Goal: Check status: Check status

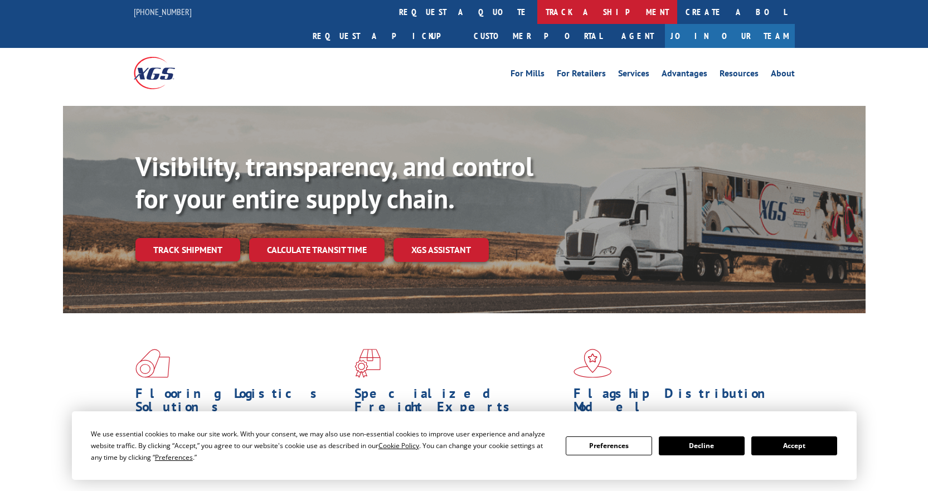
click at [537, 8] on link "track a shipment" at bounding box center [607, 12] width 140 height 24
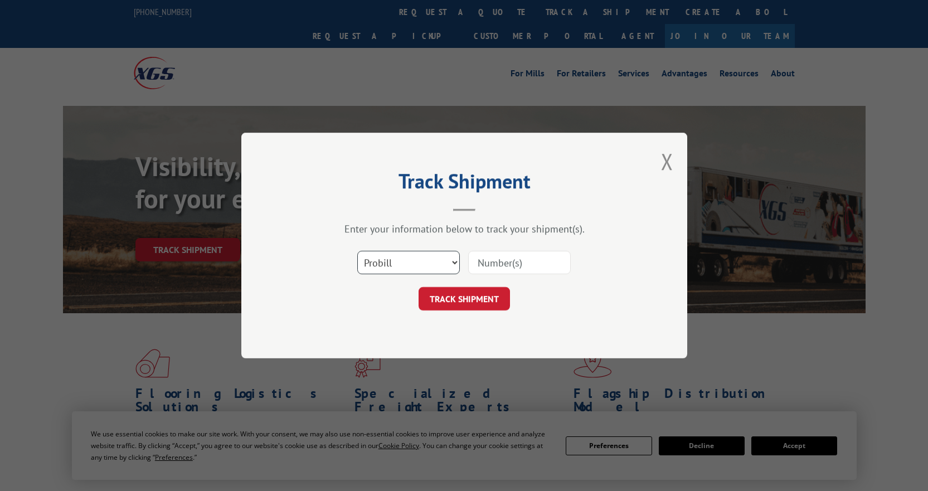
click at [454, 262] on select "Select category... Probill BOL PO" at bounding box center [408, 262] width 102 height 23
select select "bol"
click at [357, 251] on select "Select category... Probill BOL PO" at bounding box center [408, 262] width 102 height 23
click at [512, 268] on input at bounding box center [519, 262] width 102 height 23
type input "7061952"
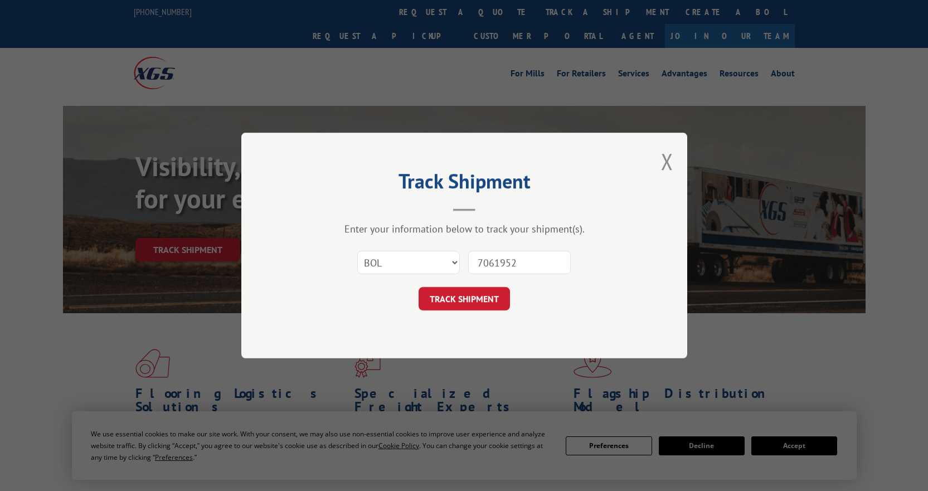
click button "TRACK SHIPMENT" at bounding box center [463, 298] width 91 height 23
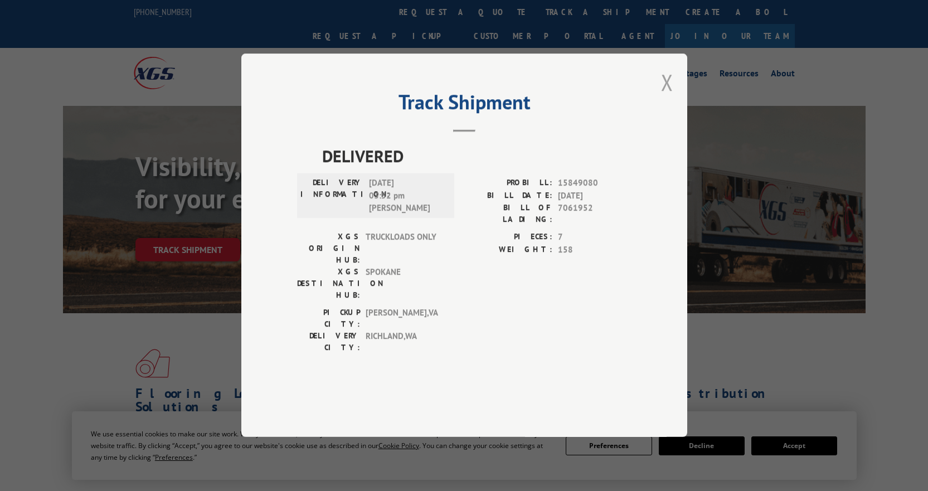
click at [663, 97] on button "Close modal" at bounding box center [667, 82] width 12 height 30
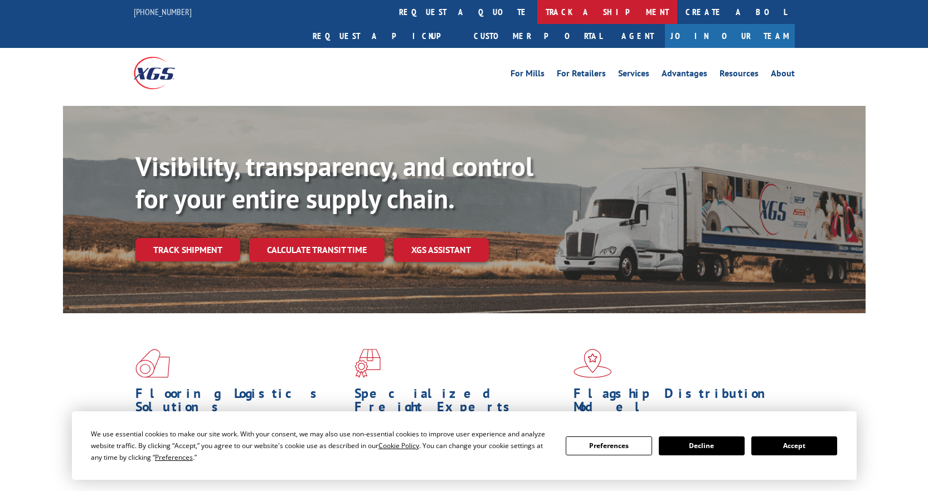
click at [537, 14] on link "track a shipment" at bounding box center [607, 12] width 140 height 24
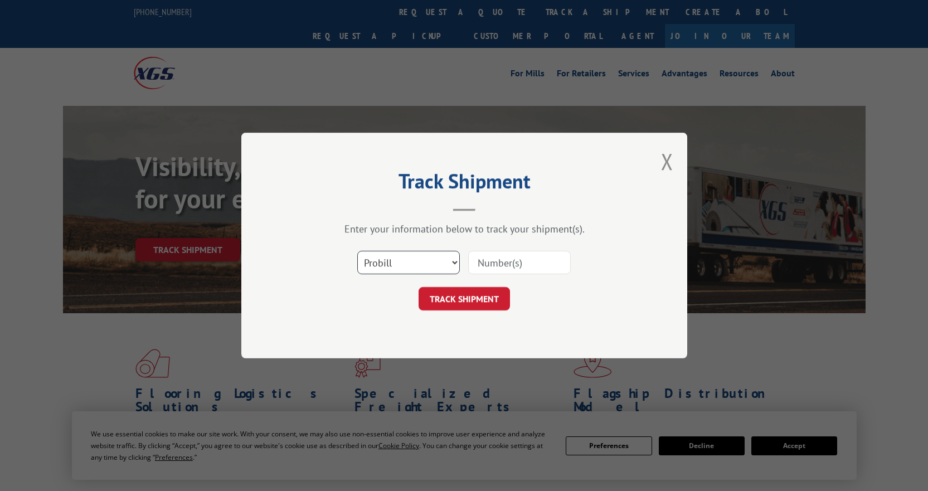
click at [414, 269] on select "Select category... Probill BOL PO" at bounding box center [408, 262] width 102 height 23
click at [493, 264] on input at bounding box center [519, 262] width 102 height 23
paste input "17639157"
type input "17639157"
click at [476, 294] on button "TRACK SHIPMENT" at bounding box center [463, 298] width 91 height 23
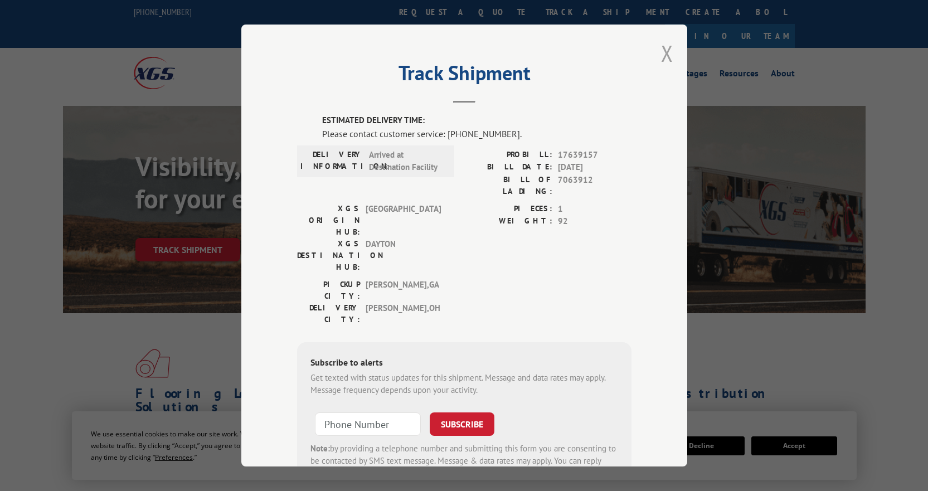
click at [666, 52] on button "Close modal" at bounding box center [667, 53] width 12 height 30
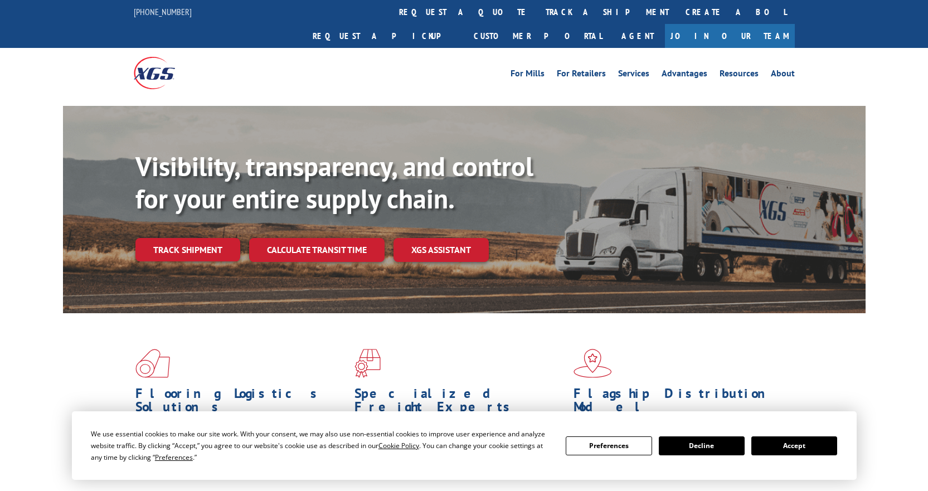
drag, startPoint x: 437, startPoint y: 15, endPoint x: 257, endPoint y: 72, distance: 188.3
click at [537, 15] on link "track a shipment" at bounding box center [607, 12] width 140 height 24
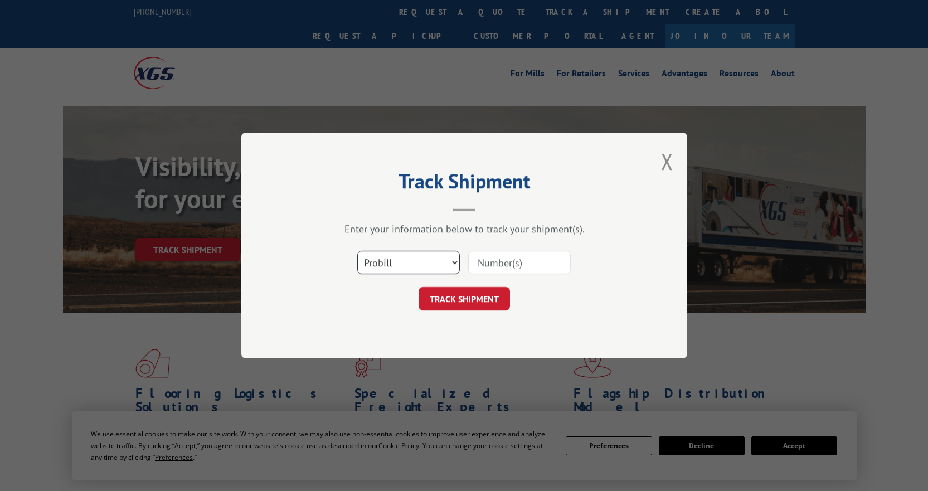
click at [407, 260] on select "Select category... Probill BOL PO" at bounding box center [408, 262] width 102 height 23
select select "po"
click at [357, 251] on select "Select category... Probill BOL PO" at bounding box center [408, 262] width 102 height 23
click at [486, 266] on input at bounding box center [519, 262] width 102 height 23
paste input "297442826"
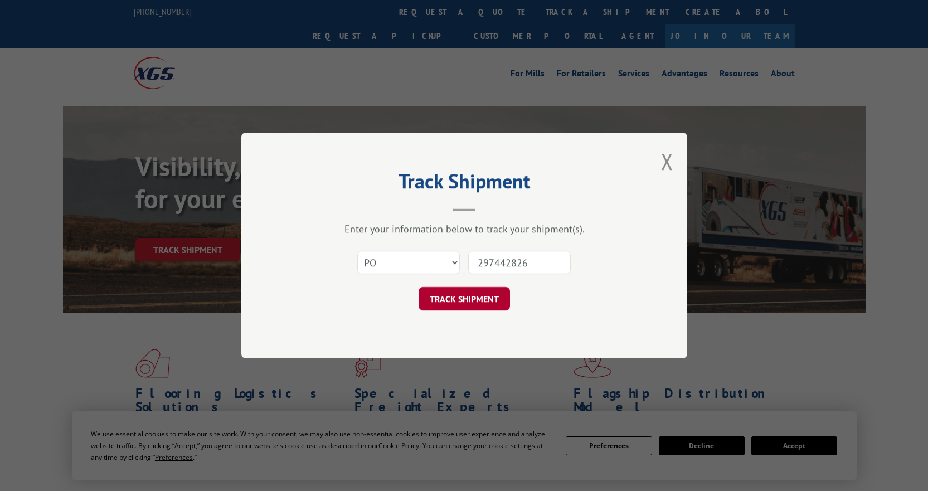
type input "297442826"
click at [481, 294] on button "TRACK SHIPMENT" at bounding box center [463, 298] width 91 height 23
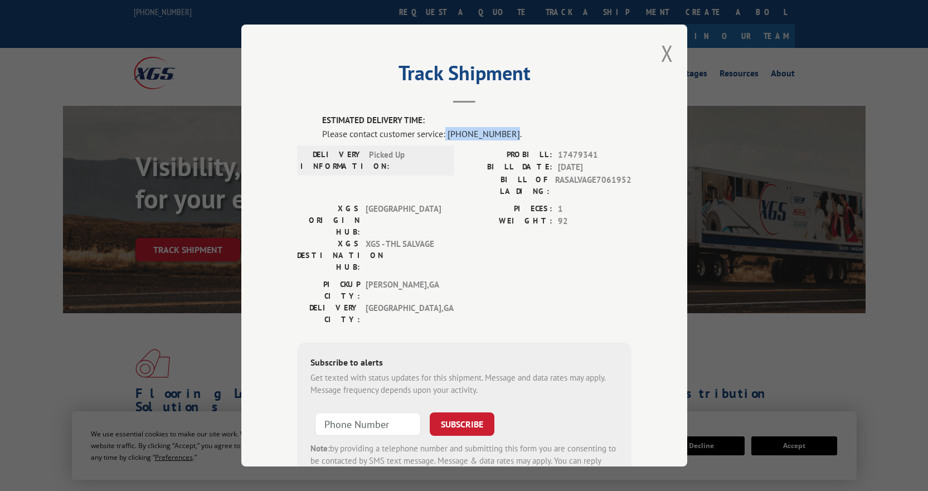
drag, startPoint x: 500, startPoint y: 132, endPoint x: 442, endPoint y: 130, distance: 58.5
click at [442, 130] on div "Please contact customer service: [PHONE_NUMBER]." at bounding box center [476, 133] width 309 height 13
copy div "[PHONE_NUMBER]"
click at [665, 55] on button "Close modal" at bounding box center [667, 53] width 12 height 30
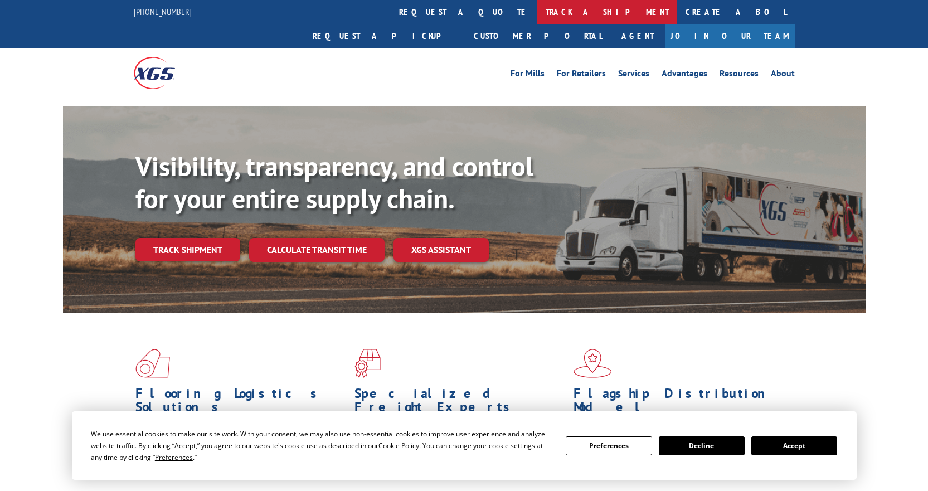
click at [537, 7] on link "track a shipment" at bounding box center [607, 12] width 140 height 24
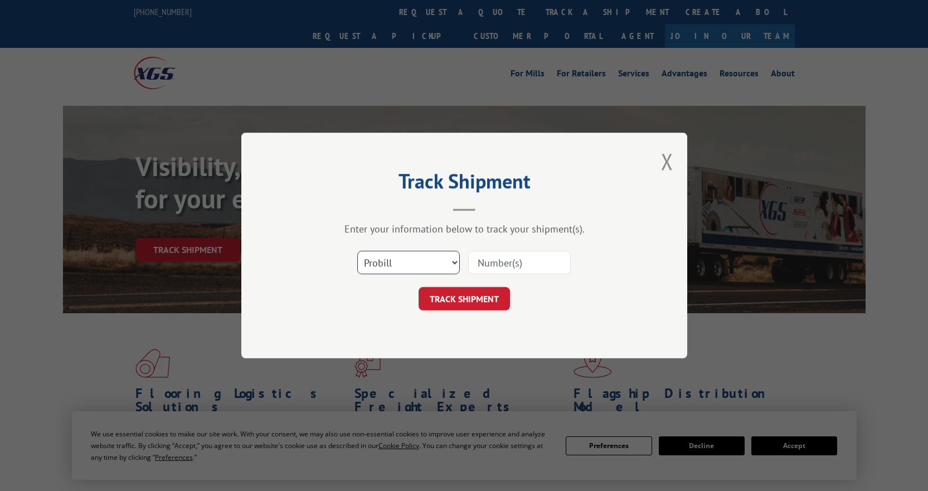
click at [437, 260] on select "Select category... Probill BOL PO" at bounding box center [408, 262] width 102 height 23
select select "po"
click at [357, 251] on select "Select category... Probill BOL PO" at bounding box center [408, 262] width 102 height 23
click at [479, 261] on input at bounding box center [519, 262] width 102 height 23
type input "297472937"
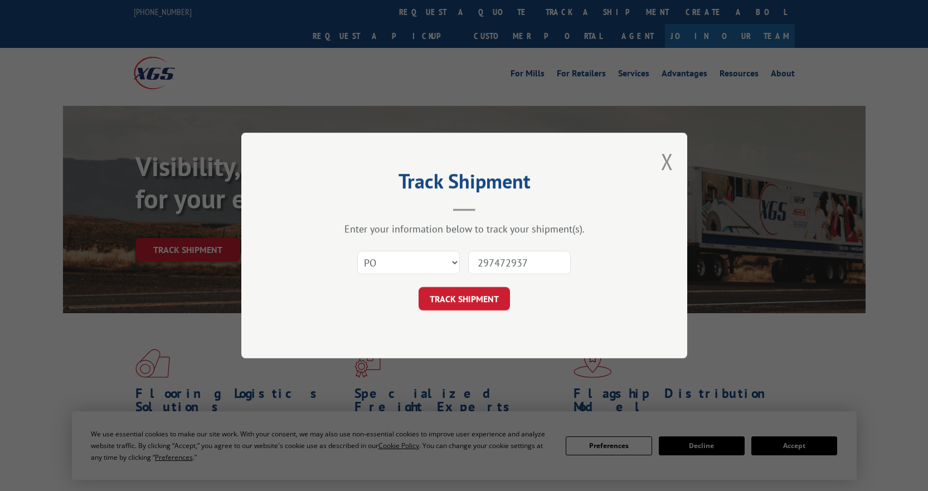
click button "TRACK SHIPMENT" at bounding box center [463, 298] width 91 height 23
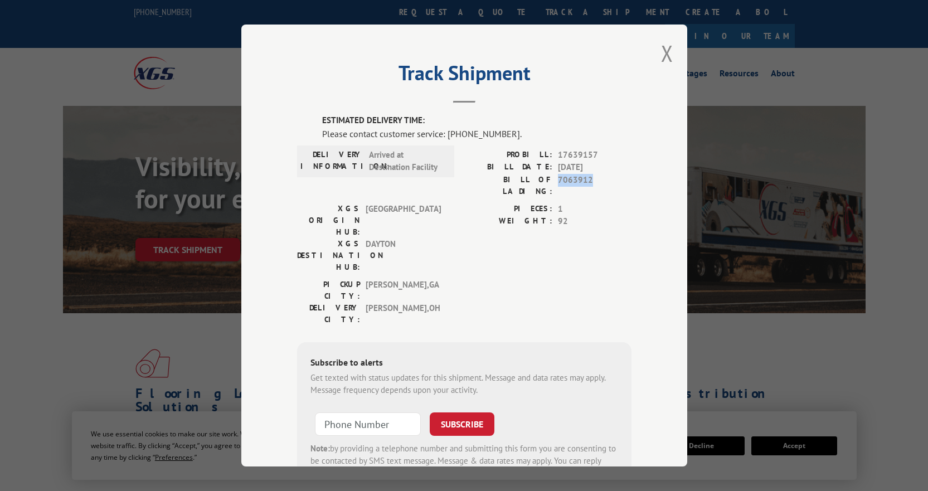
drag, startPoint x: 585, startPoint y: 180, endPoint x: 552, endPoint y: 182, distance: 32.9
click at [552, 182] on div "BILL OF LADING: 7063912" at bounding box center [547, 185] width 167 height 23
copy span "7063912"
click at [582, 182] on span "7063912" at bounding box center [595, 185] width 74 height 23
click at [585, 180] on span "7063912" at bounding box center [595, 185] width 74 height 23
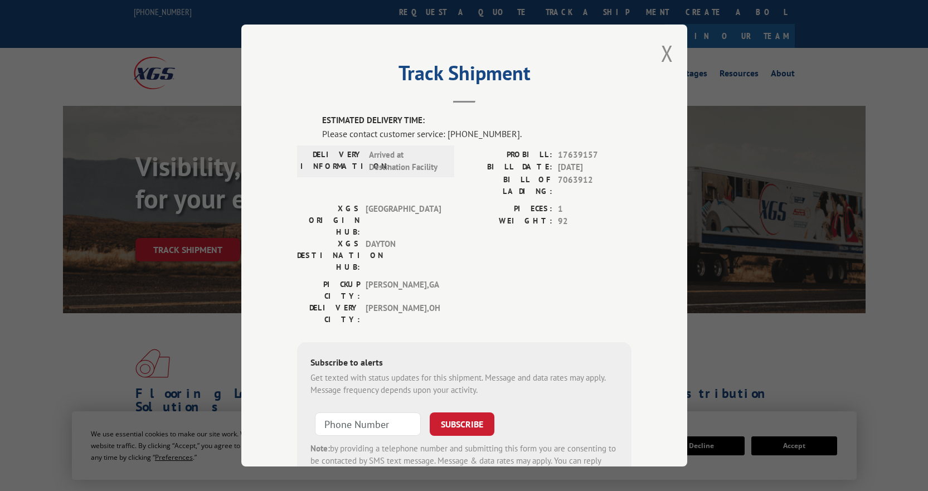
click at [585, 180] on span "7063912" at bounding box center [595, 185] width 74 height 23
drag, startPoint x: 585, startPoint y: 180, endPoint x: 554, endPoint y: 181, distance: 30.7
click at [558, 181] on span "7063912" at bounding box center [595, 185] width 74 height 23
copy span "7063912"
